Goal: Find specific page/section: Find specific page/section

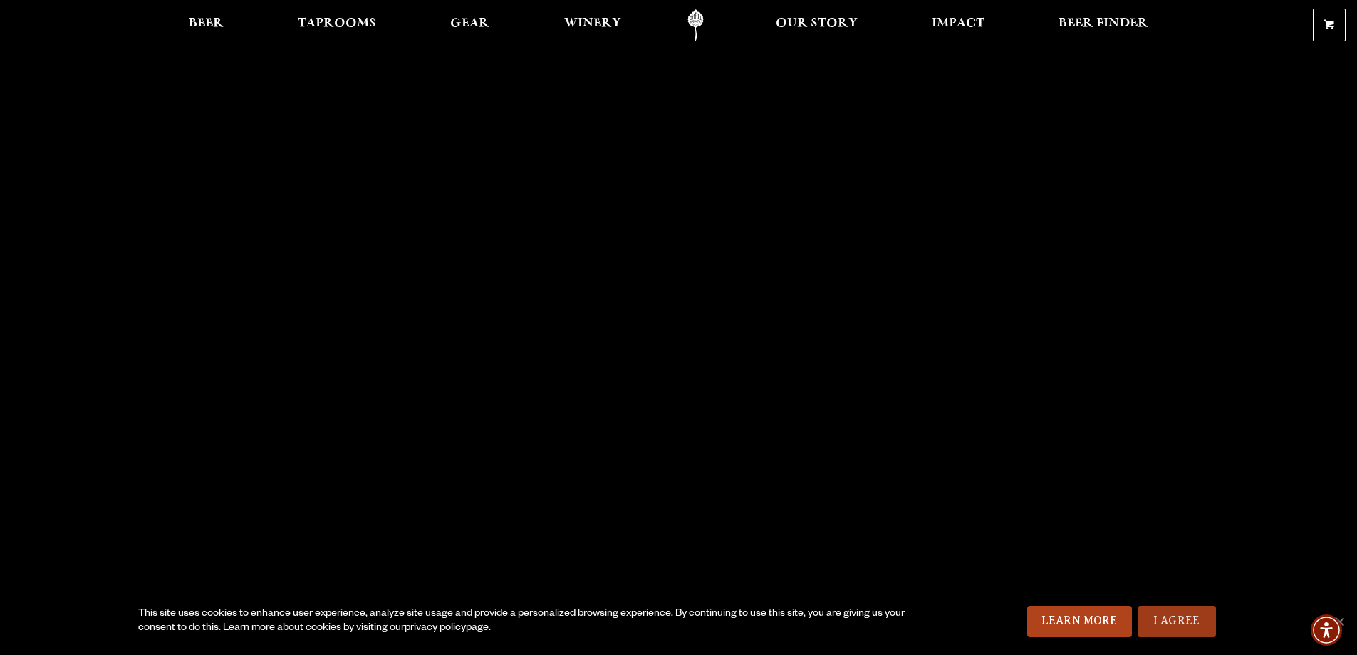
click at [1190, 616] on link "I Agree" at bounding box center [1177, 621] width 78 height 31
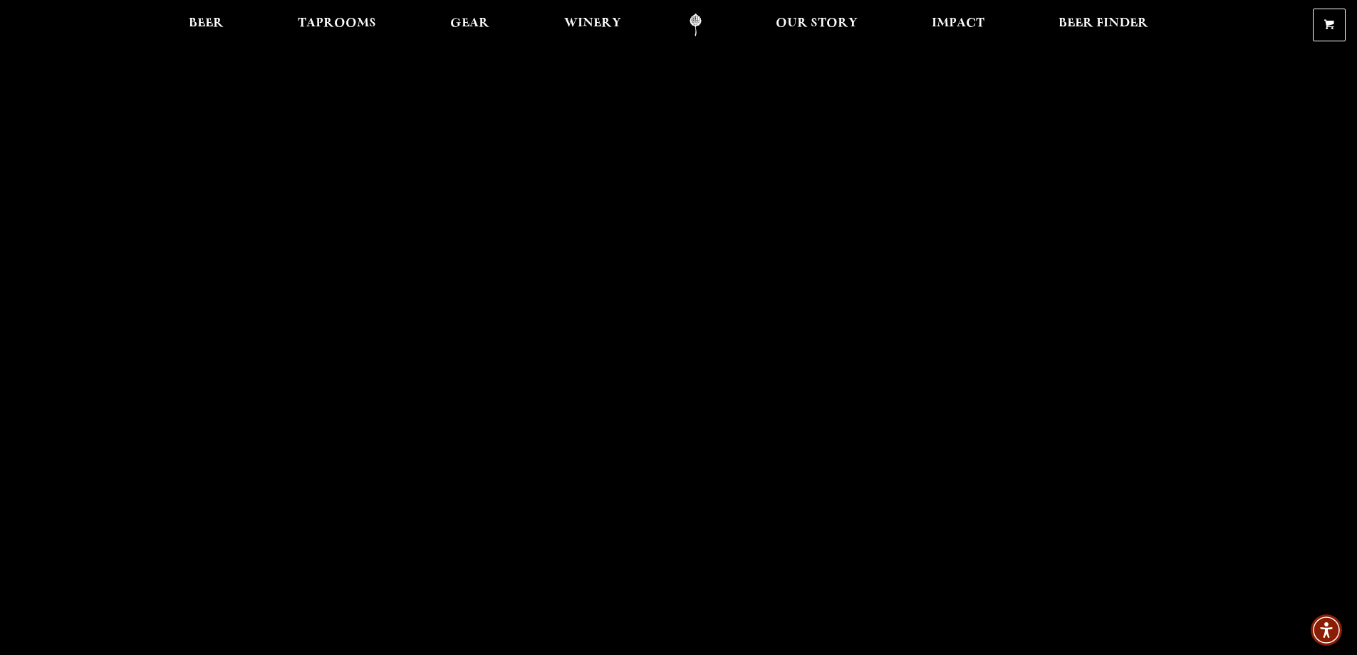
scroll to position [143, 0]
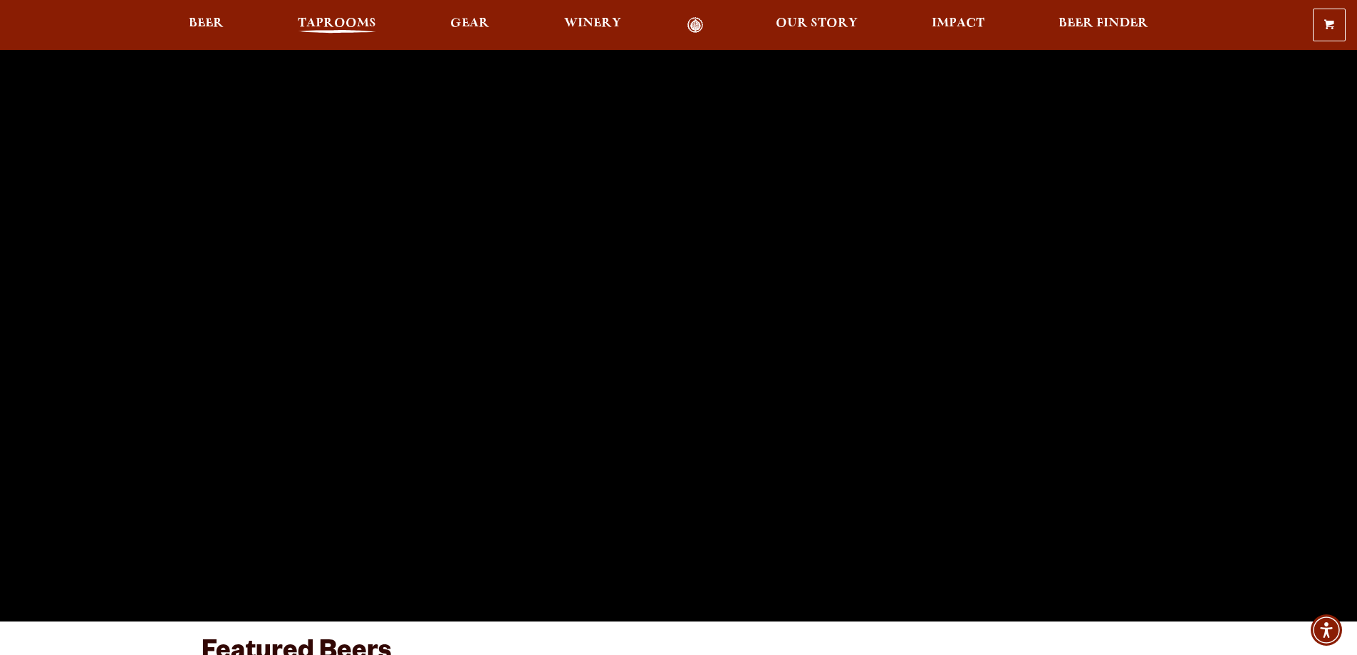
click at [298, 26] on span "Taprooms" at bounding box center [337, 23] width 78 height 11
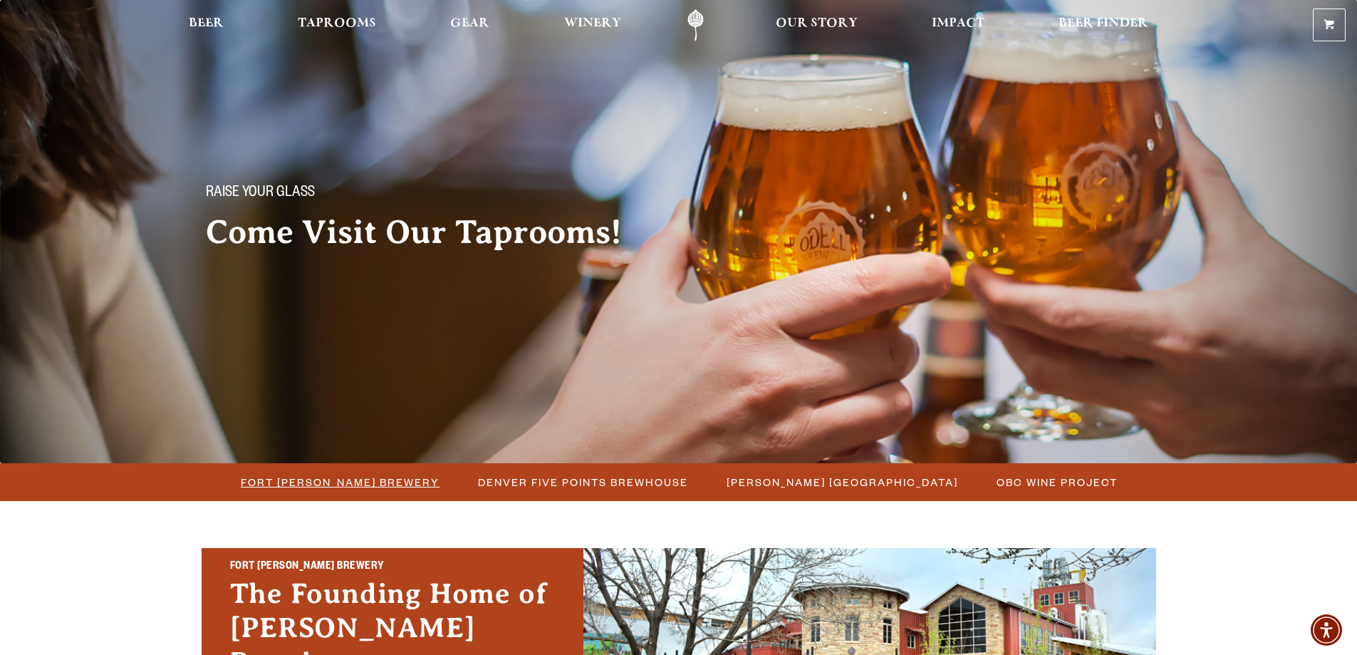
click at [241, 487] on span "Fort [PERSON_NAME] Brewery" at bounding box center [340, 482] width 199 height 21
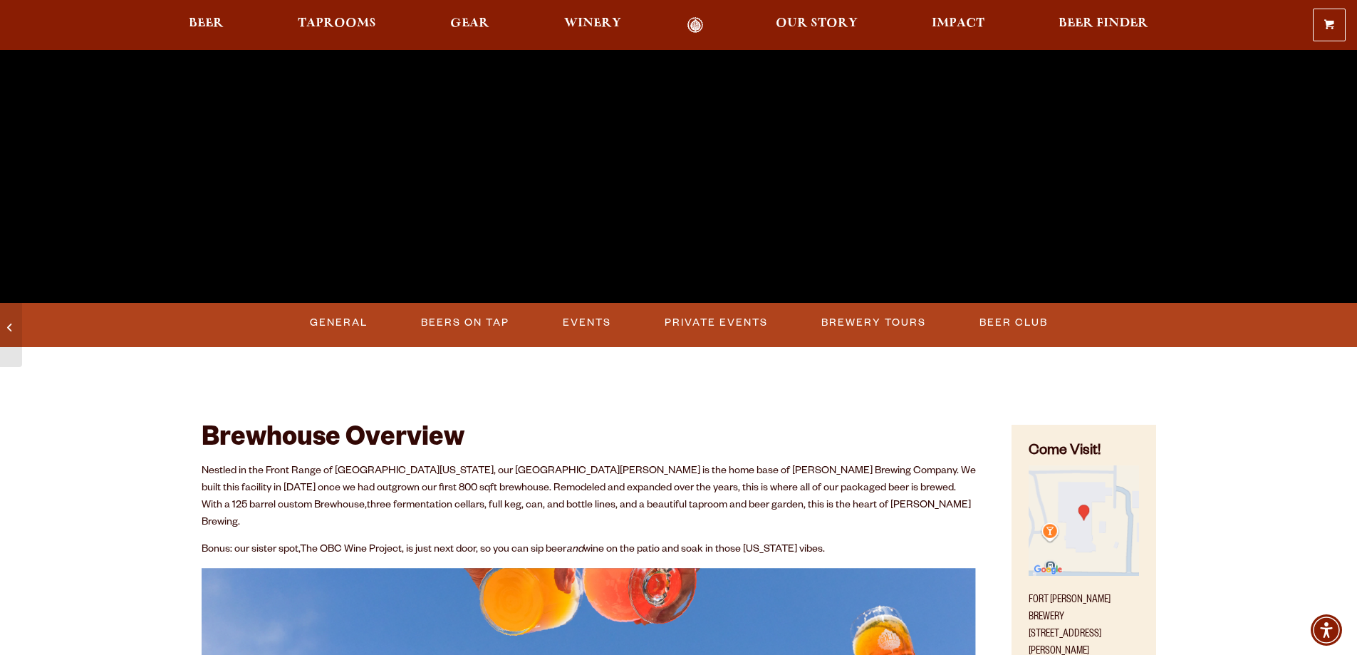
scroll to position [428, 0]
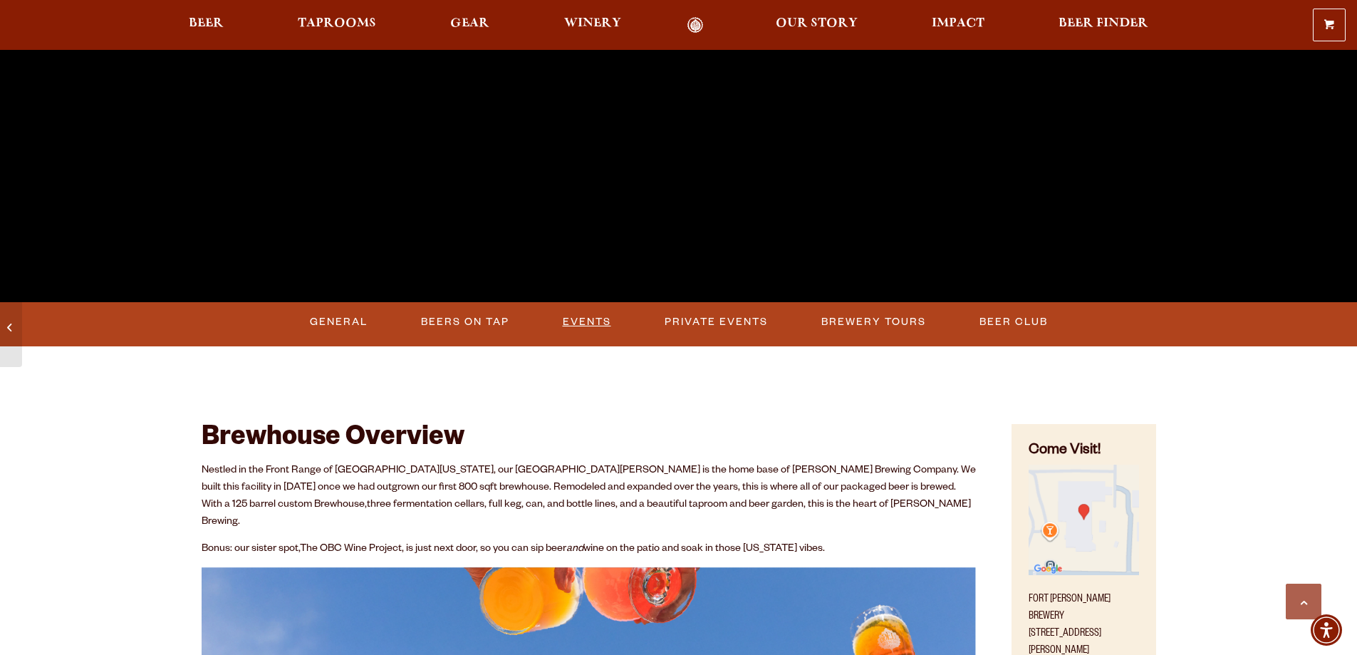
click at [574, 324] on link "Events" at bounding box center [587, 322] width 60 height 33
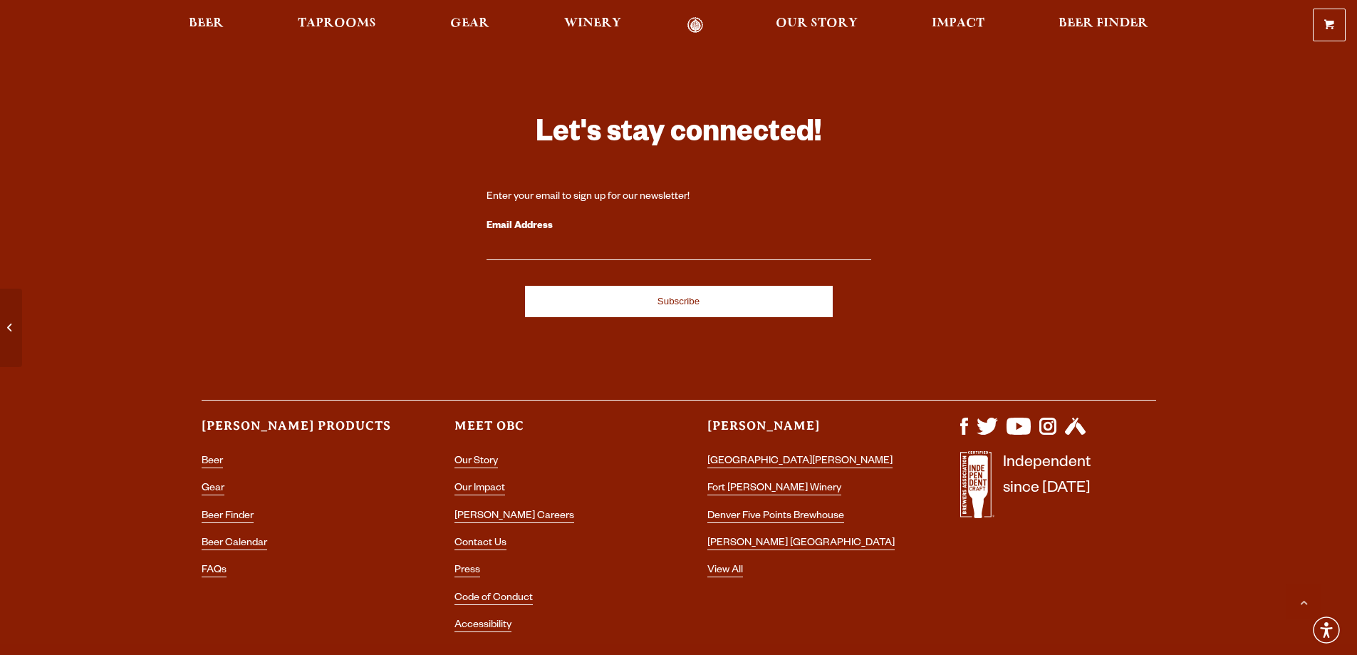
scroll to position [4118, 0]
